Goal: Task Accomplishment & Management: Manage account settings

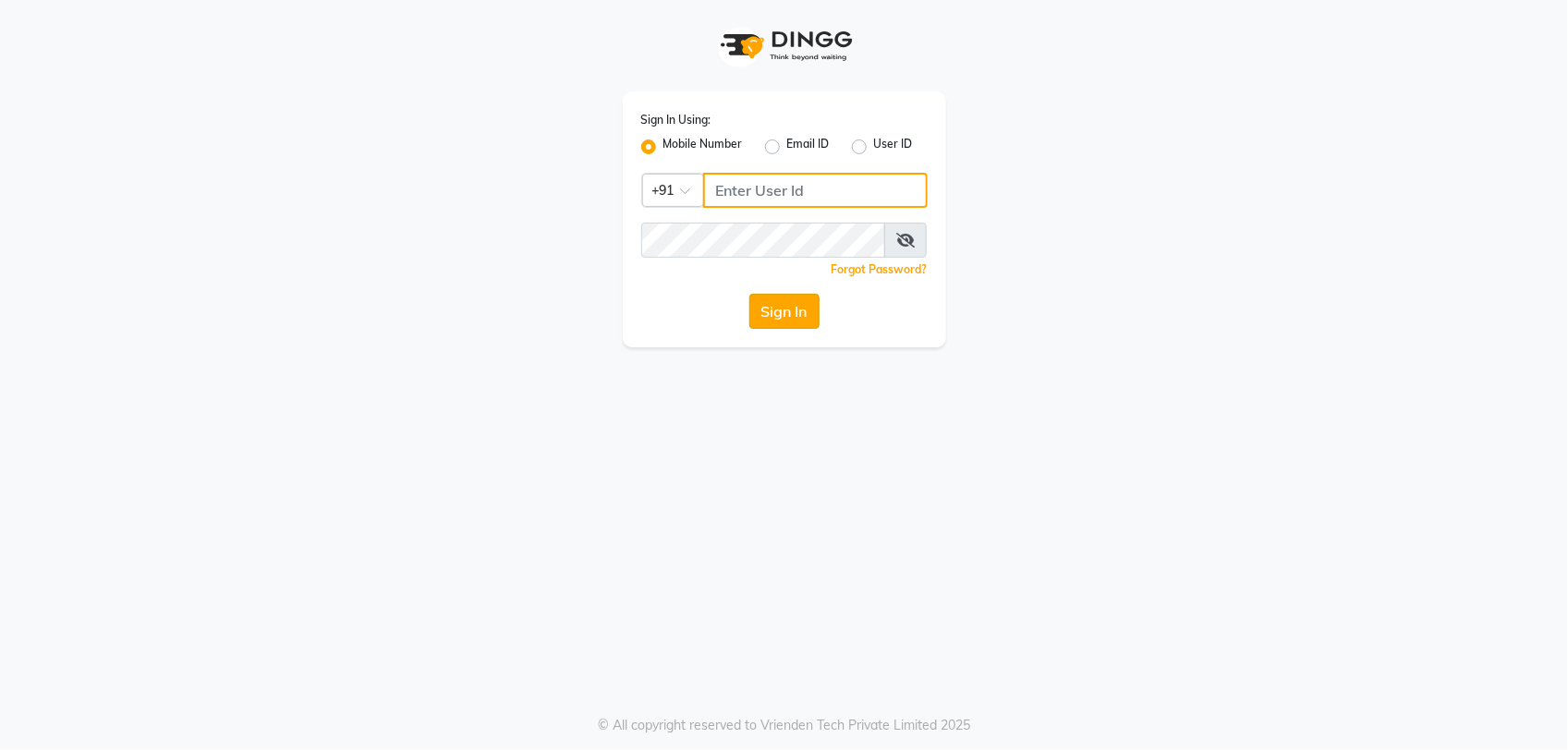
type input "9175024355"
click at [777, 307] on button "Sign In" at bounding box center [784, 311] width 70 height 35
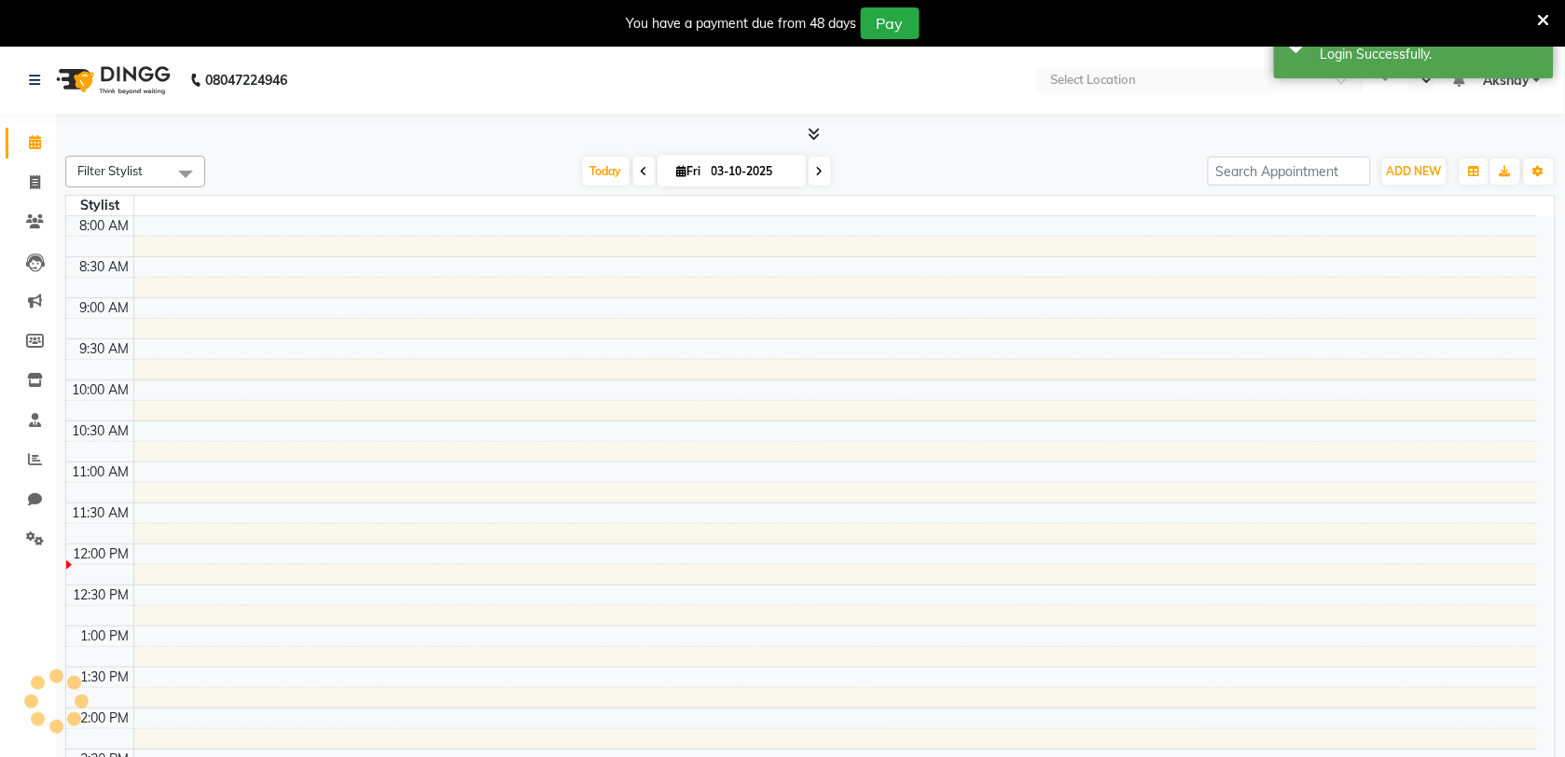
select select "en"
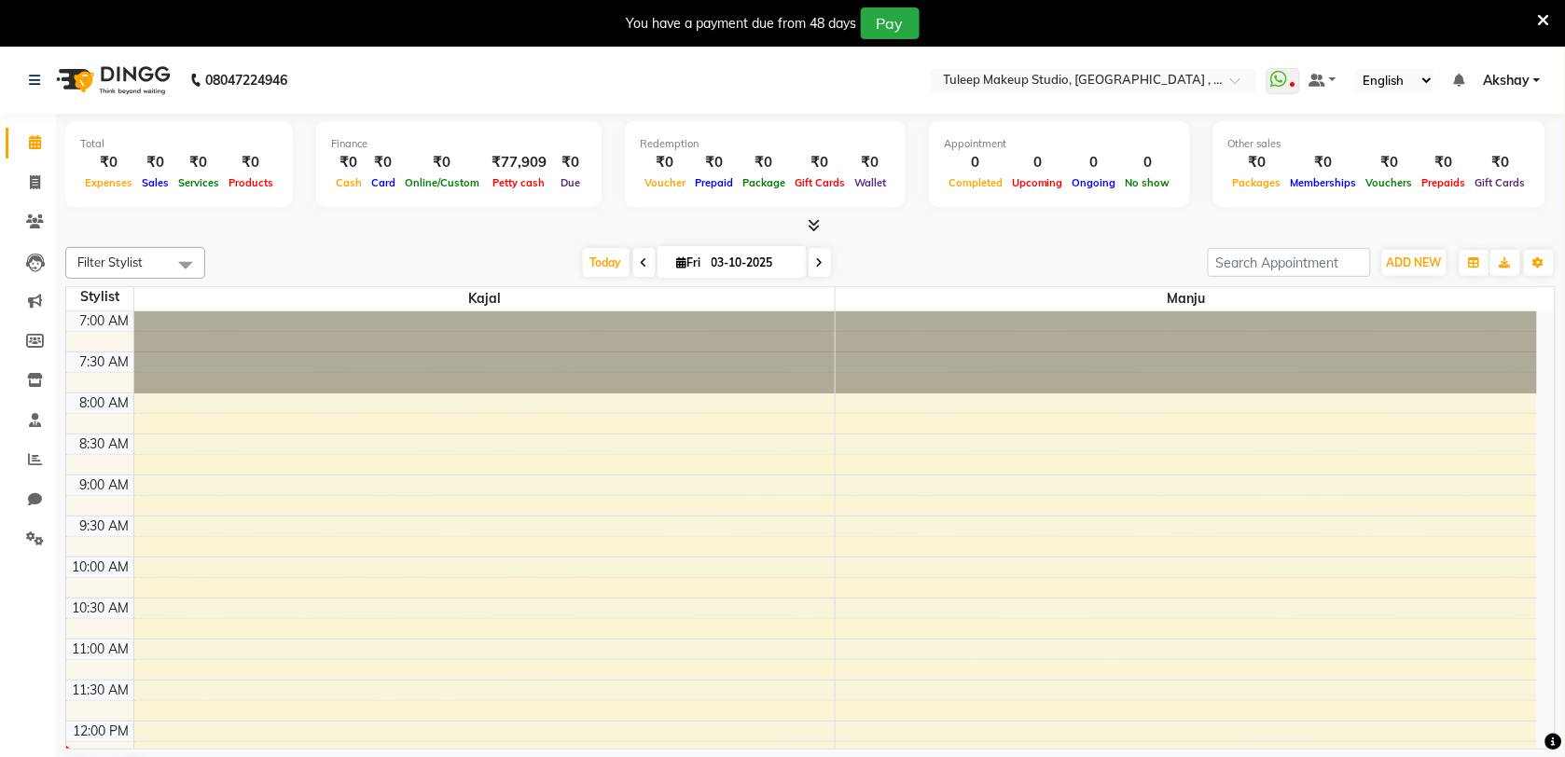
click at [1544, 15] on icon at bounding box center [1544, 20] width 12 height 17
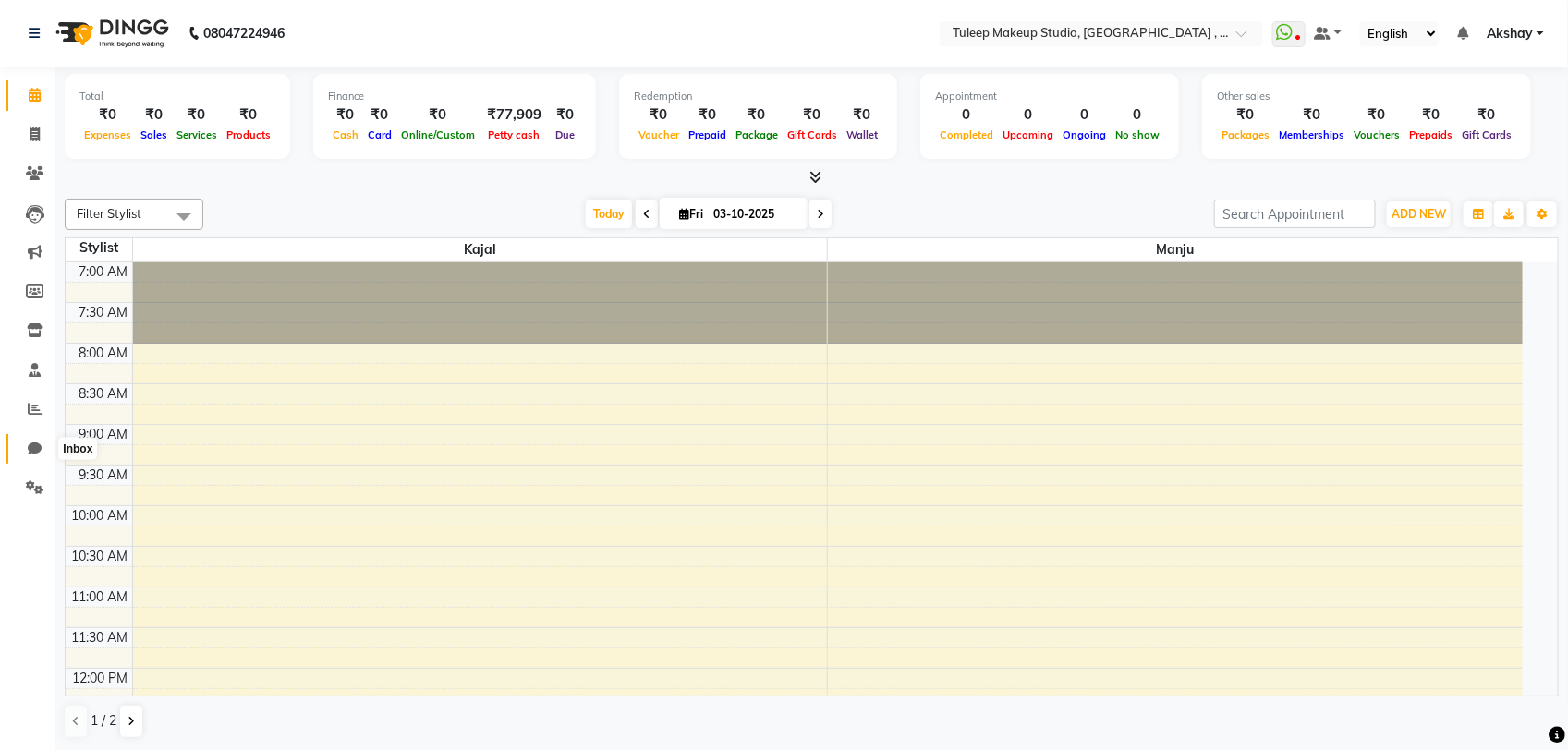
click at [21, 447] on span at bounding box center [35, 449] width 33 height 21
select select "100"
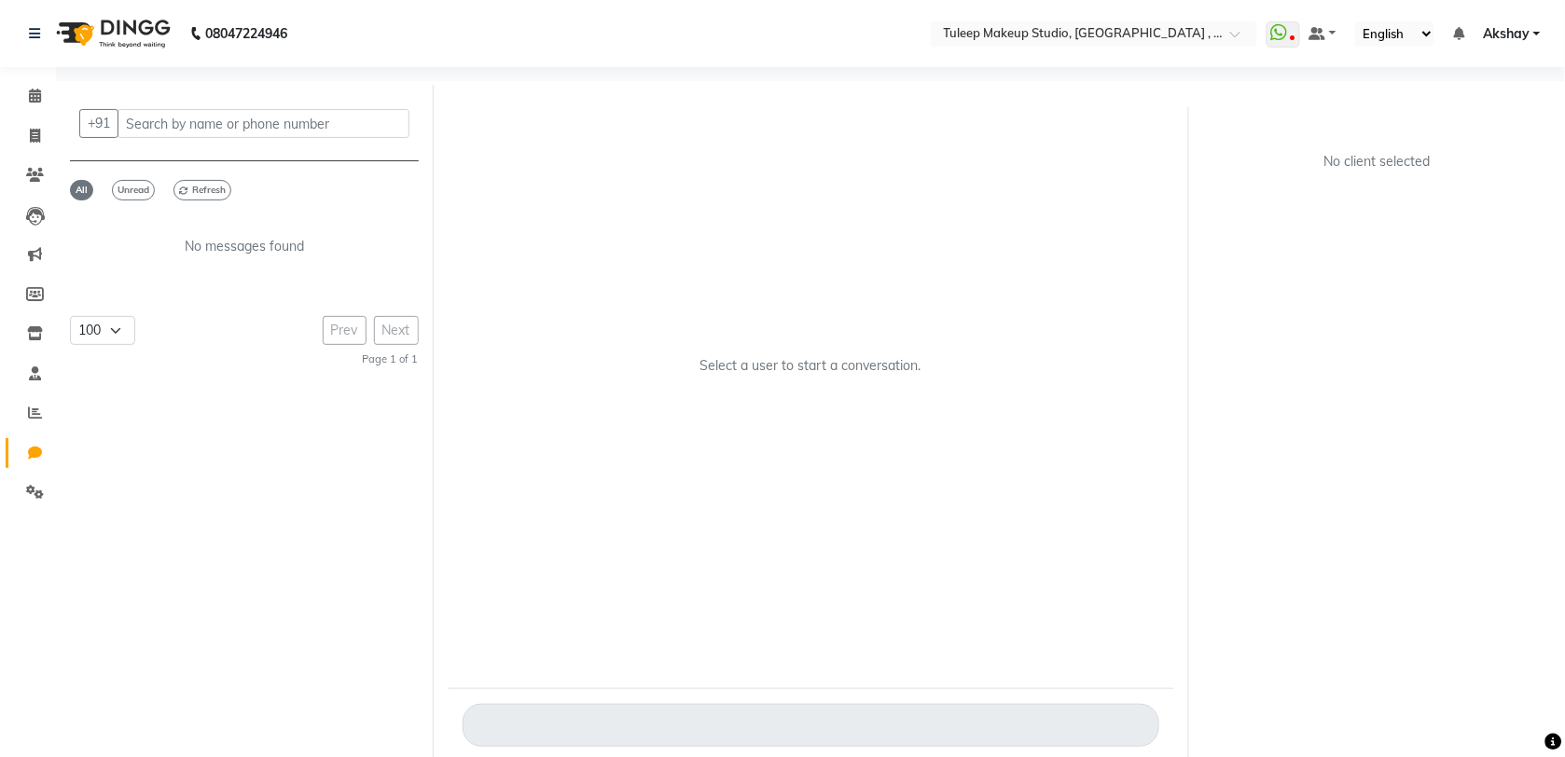
click at [21, 451] on span at bounding box center [35, 453] width 33 height 21
click at [126, 187] on span "Unread" at bounding box center [133, 190] width 43 height 21
click at [84, 188] on span "All" at bounding box center [81, 190] width 23 height 21
click at [31, 244] on span at bounding box center [35, 254] width 33 height 21
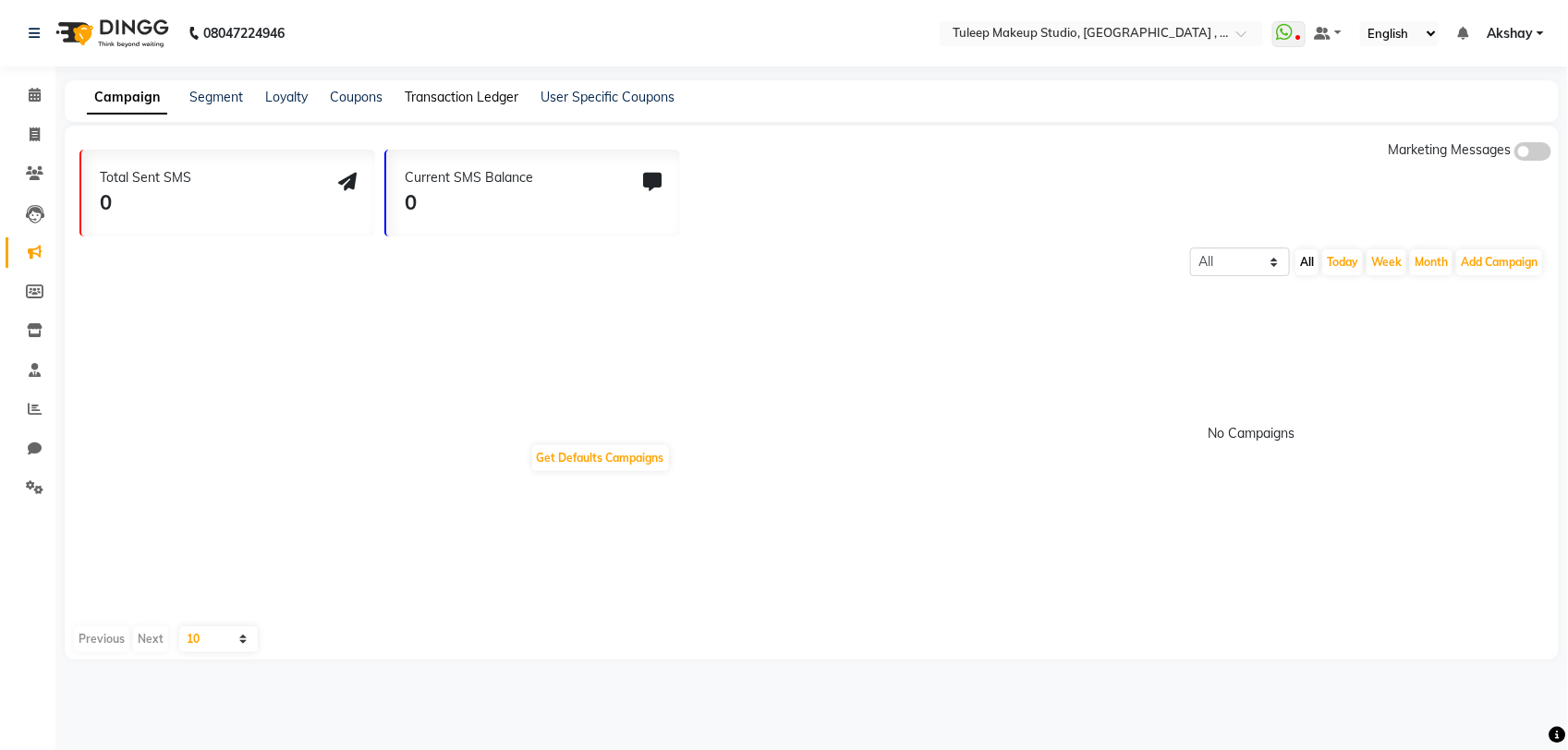
click at [462, 94] on link "Transaction Ledger" at bounding box center [462, 97] width 114 height 17
